Goal: Task Accomplishment & Management: Manage account settings

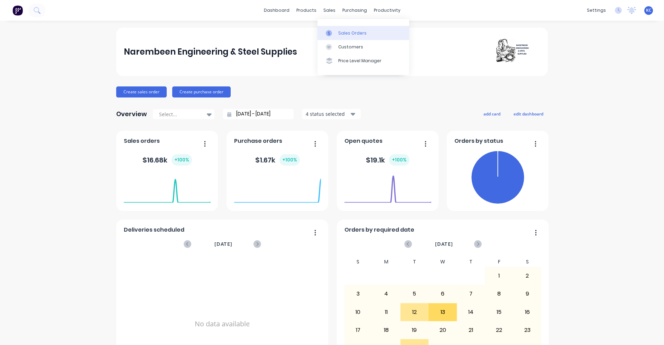
click at [342, 34] on div "Sales Orders" at bounding box center [352, 33] width 28 height 6
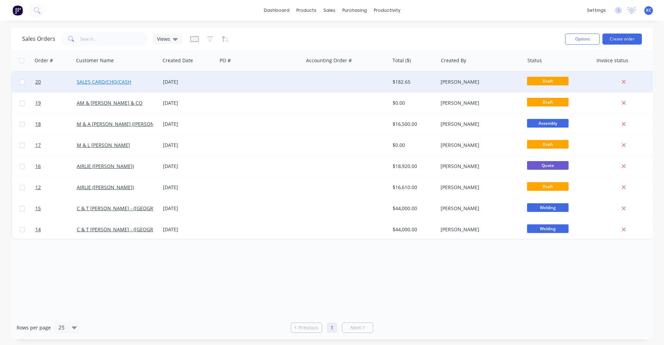
click at [102, 81] on link "SALES CARD/CHQ/CASH" at bounding box center [104, 82] width 54 height 7
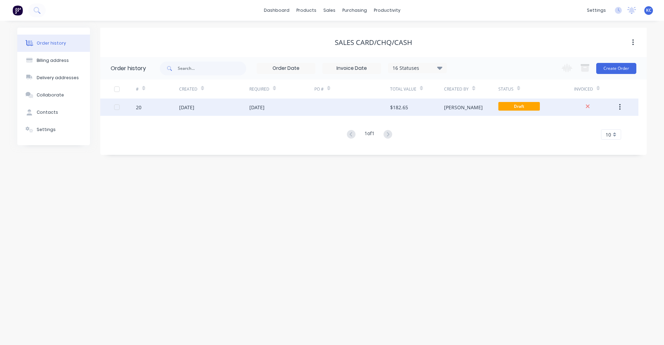
click at [194, 106] on div "[DATE]" at bounding box center [186, 107] width 15 height 7
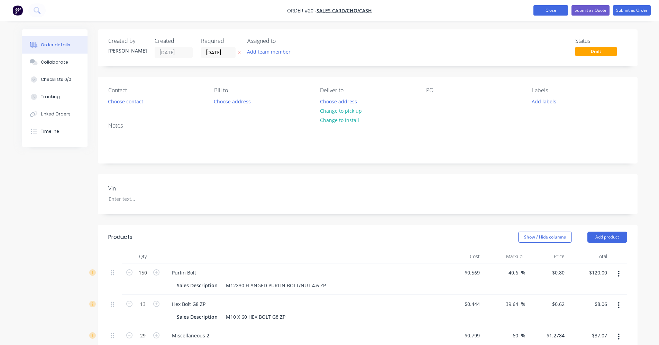
click at [541, 7] on button "Close" at bounding box center [551, 10] width 35 height 10
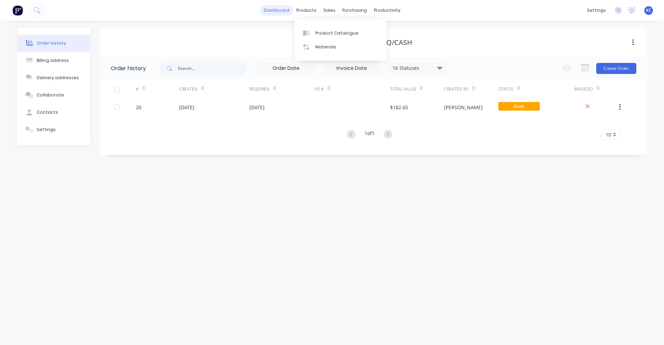
click at [277, 8] on link "dashboard" at bounding box center [277, 10] width 33 height 10
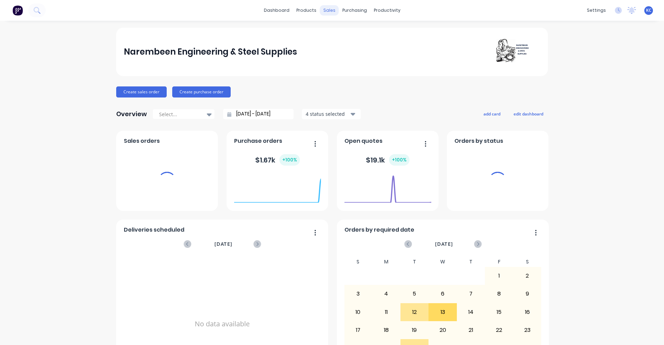
click at [331, 11] on div "sales" at bounding box center [329, 10] width 19 height 10
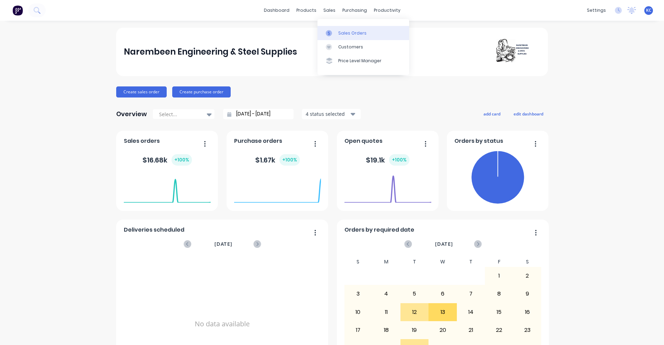
click at [336, 35] on div at bounding box center [331, 33] width 10 height 6
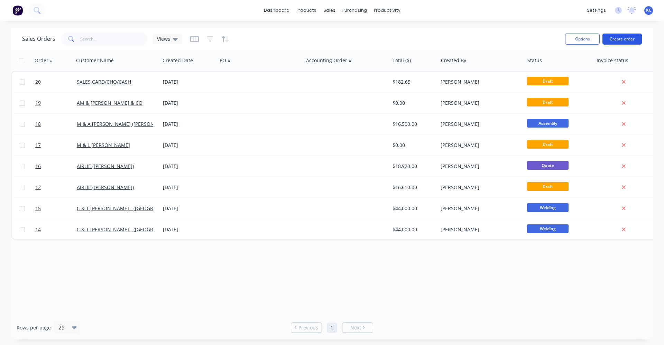
click at [629, 39] on button "Create order" at bounding box center [622, 39] width 39 height 11
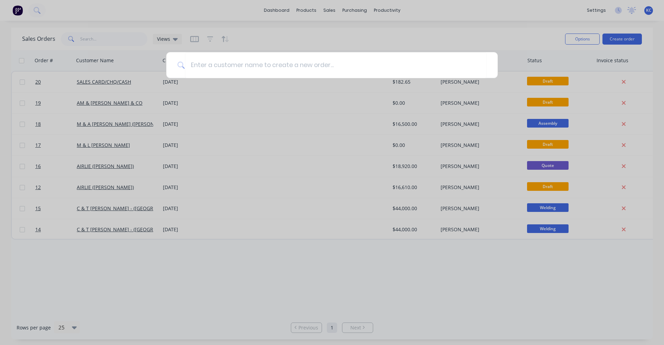
click at [532, 41] on div at bounding box center [332, 172] width 664 height 345
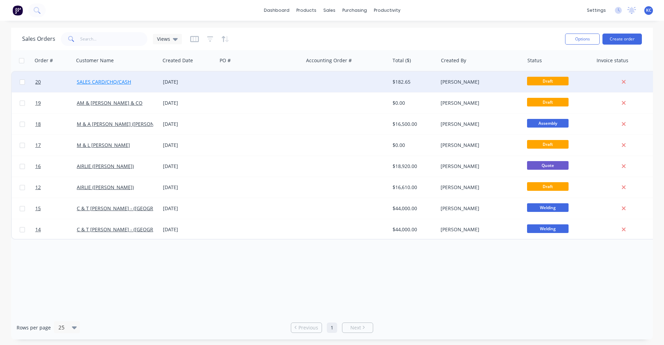
click at [104, 81] on link "SALES CARD/CHQ/CASH" at bounding box center [104, 82] width 54 height 7
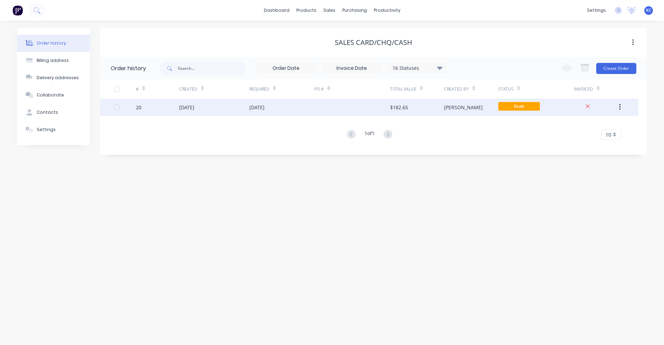
click at [252, 108] on div "[DATE]" at bounding box center [256, 107] width 15 height 7
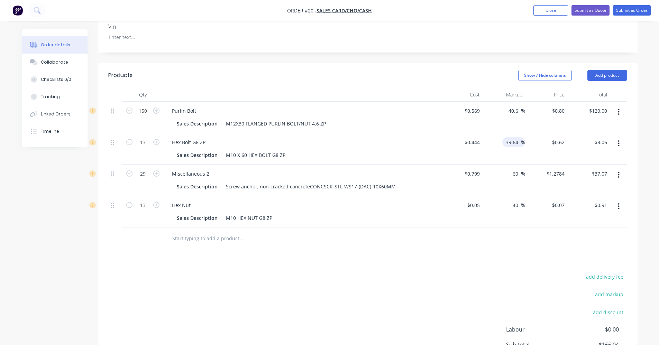
scroll to position [174, 0]
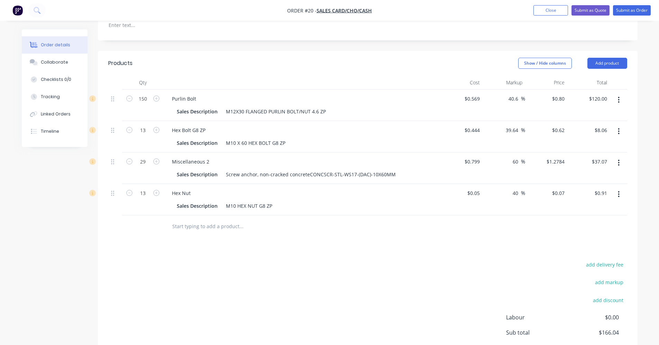
drag, startPoint x: 518, startPoint y: 129, endPoint x: 491, endPoint y: 134, distance: 27.1
click at [493, 134] on div "39.64 39.64 %" at bounding box center [504, 136] width 43 height 31
type input "50"
type input "$0.666"
type input "$8.66"
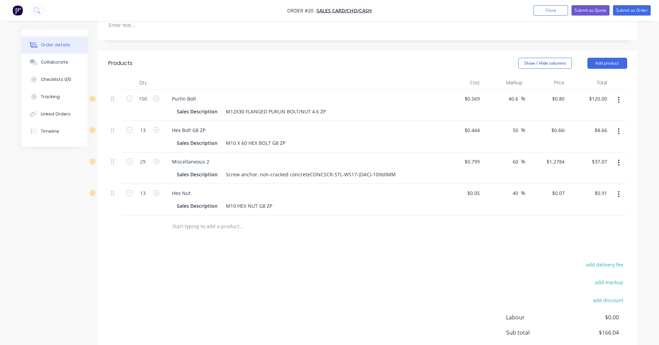
click at [397, 322] on div "add delivery fee add markup add discount Labour $0.00 Sub total $166.04 Margin …" at bounding box center [367, 327] width 519 height 134
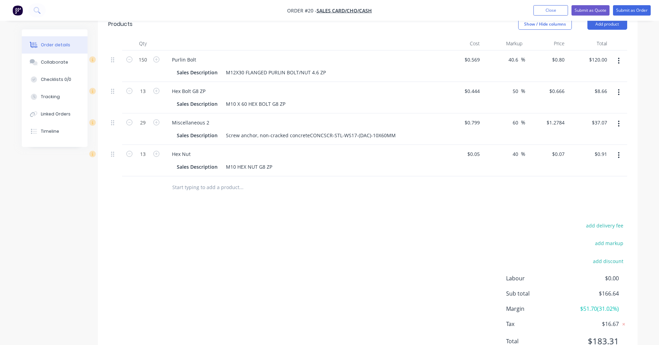
scroll to position [105, 0]
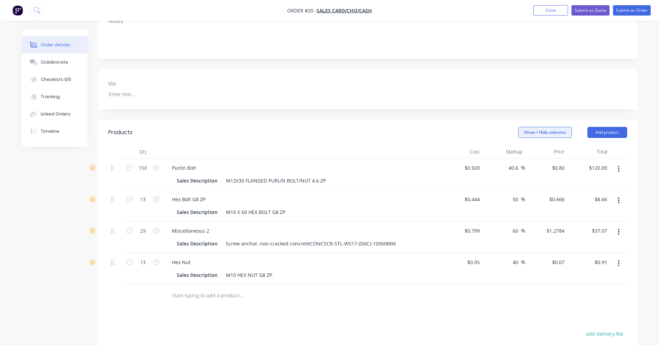
click at [541, 135] on button "Show / Hide columns" at bounding box center [545, 132] width 54 height 11
click at [530, 154] on span at bounding box center [530, 155] width 6 height 6
click at [521, 152] on input "Cost" at bounding box center [521, 152] width 0 height 0
click at [539, 167] on span "Markup" at bounding box center [564, 164] width 52 height 7
click at [521, 162] on input "Markup" at bounding box center [521, 162] width 0 height 0
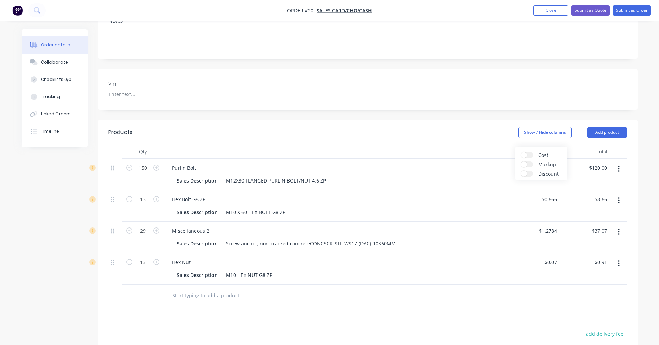
click at [507, 301] on div at bounding box center [367, 296] width 519 height 22
click at [560, 135] on button "Show / Hide columns" at bounding box center [545, 132] width 54 height 11
click at [549, 157] on span "Cost" at bounding box center [564, 155] width 52 height 7
click at [521, 152] on input "Cost" at bounding box center [521, 152] width 0 height 0
click at [548, 163] on span "Markup" at bounding box center [564, 164] width 52 height 7
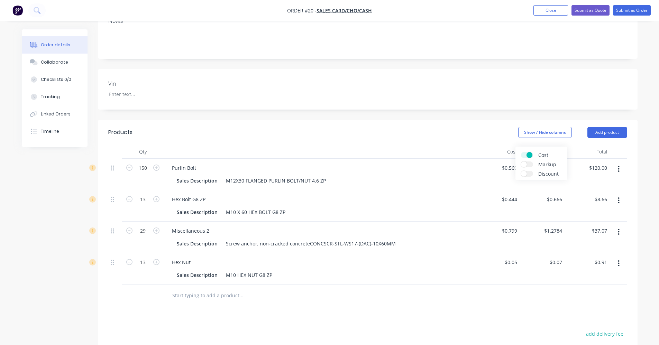
click at [521, 162] on input "Markup" at bounding box center [521, 162] width 0 height 0
click at [548, 174] on span "Discount" at bounding box center [564, 173] width 52 height 7
click at [521, 171] on input "Discount" at bounding box center [521, 171] width 0 height 0
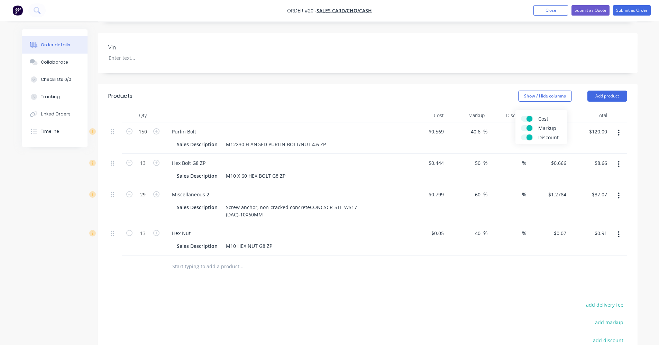
scroll to position [174, 0]
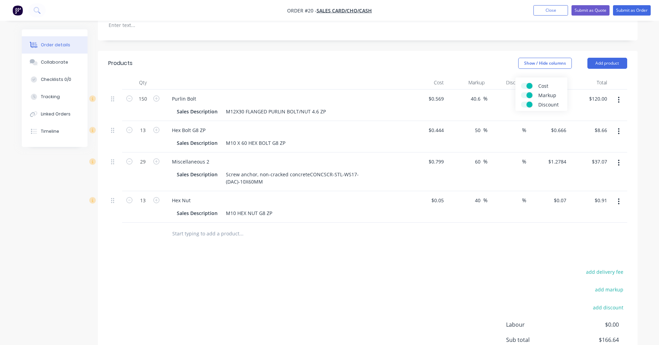
click at [484, 260] on div "Products Show / Hide columns Add product Qty Cost Markup Discount Price Total 1…" at bounding box center [368, 231] width 540 height 361
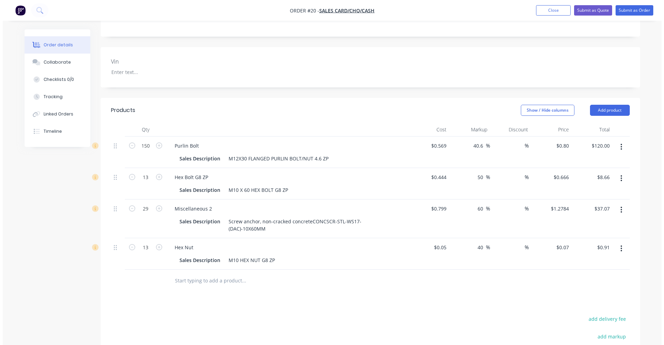
scroll to position [0, 0]
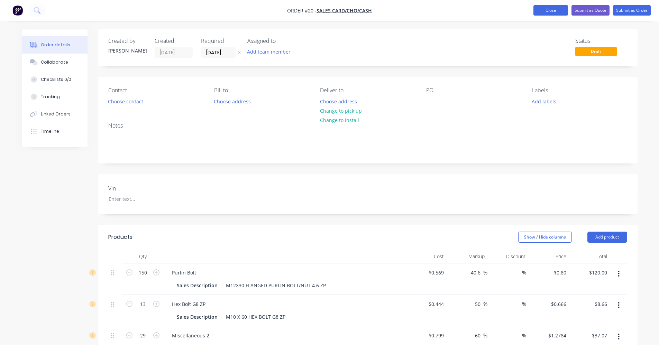
click at [539, 14] on button "Close" at bounding box center [551, 10] width 35 height 10
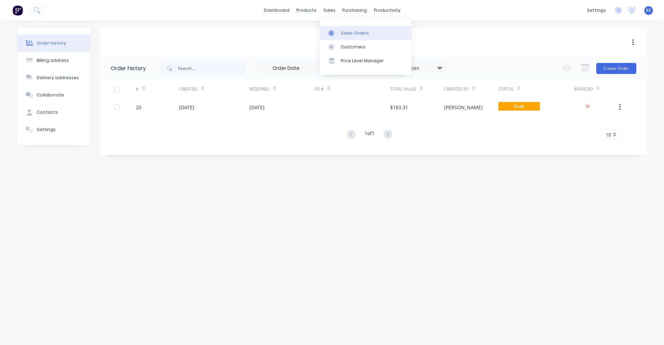
click at [342, 35] on div "Sales Orders" at bounding box center [355, 33] width 28 height 6
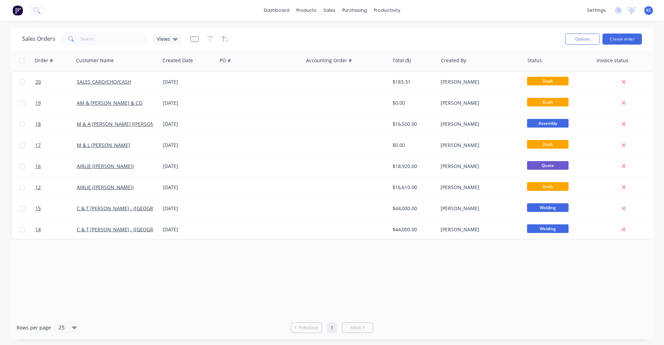
click at [21, 61] on input "checkbox" at bounding box center [21, 60] width 5 height 5
checkbox input "true"
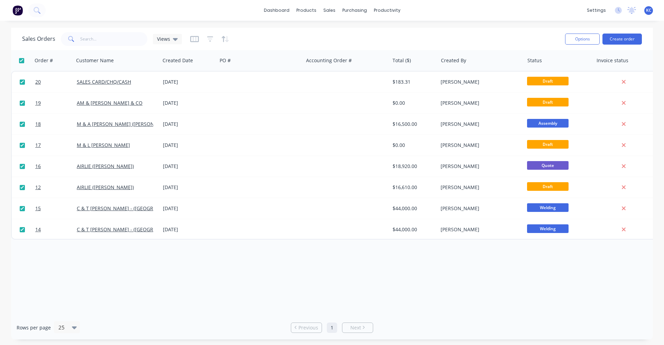
checkbox input "true"
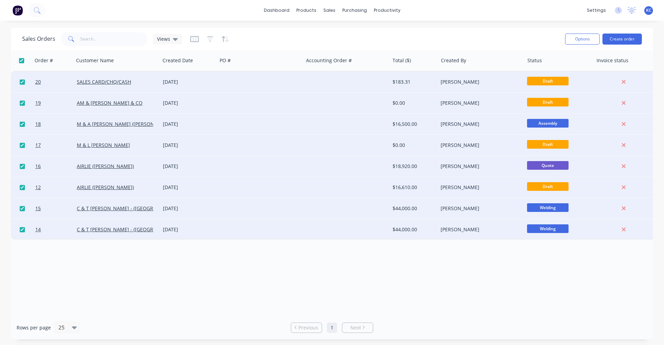
click at [21, 61] on input "checkbox" at bounding box center [21, 60] width 5 height 5
checkbox input "false"
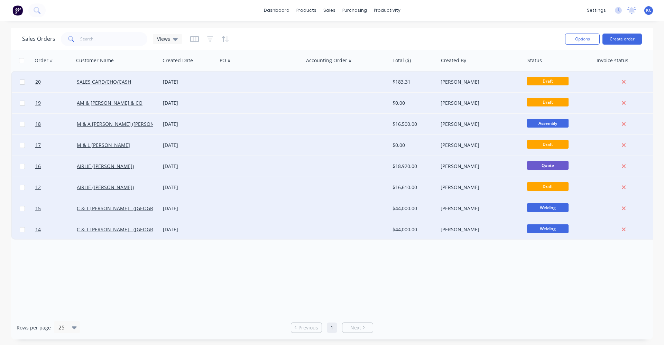
checkbox input "false"
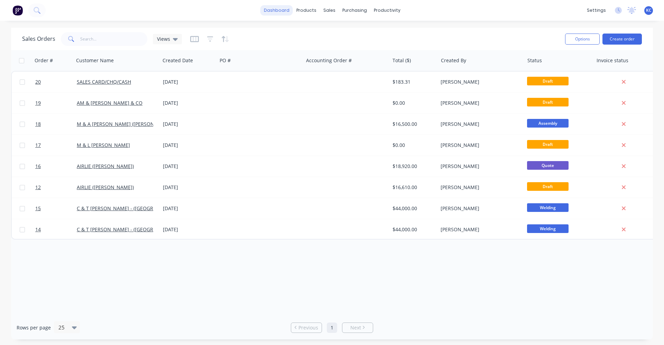
click at [277, 13] on link "dashboard" at bounding box center [277, 10] width 33 height 10
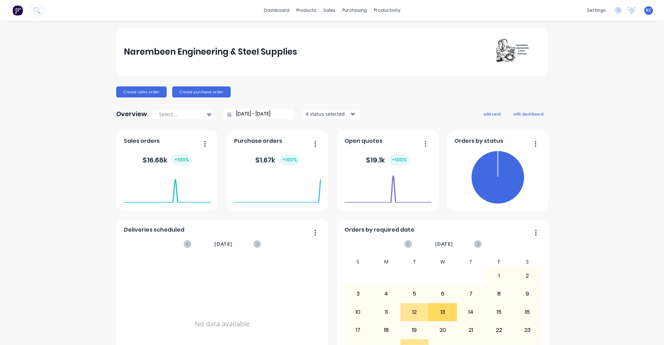
click at [352, 116] on button "4 status selected" at bounding box center [331, 114] width 59 height 10
click at [392, 110] on div "Overview Select... [DATE] - [DATE] 4 status selected Include draft Include arch…" at bounding box center [332, 114] width 432 height 14
click at [207, 114] on icon at bounding box center [209, 114] width 5 height 3
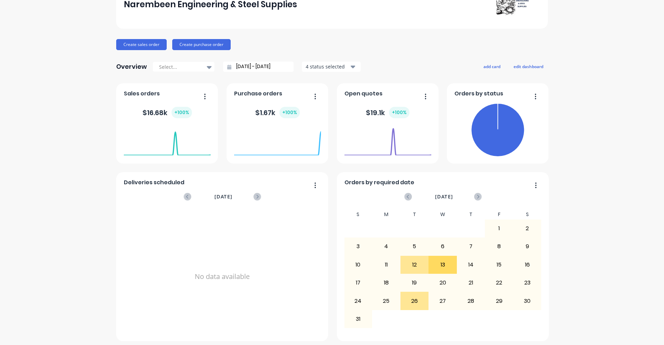
scroll to position [51, 0]
